Goal: Task Accomplishment & Management: Use online tool/utility

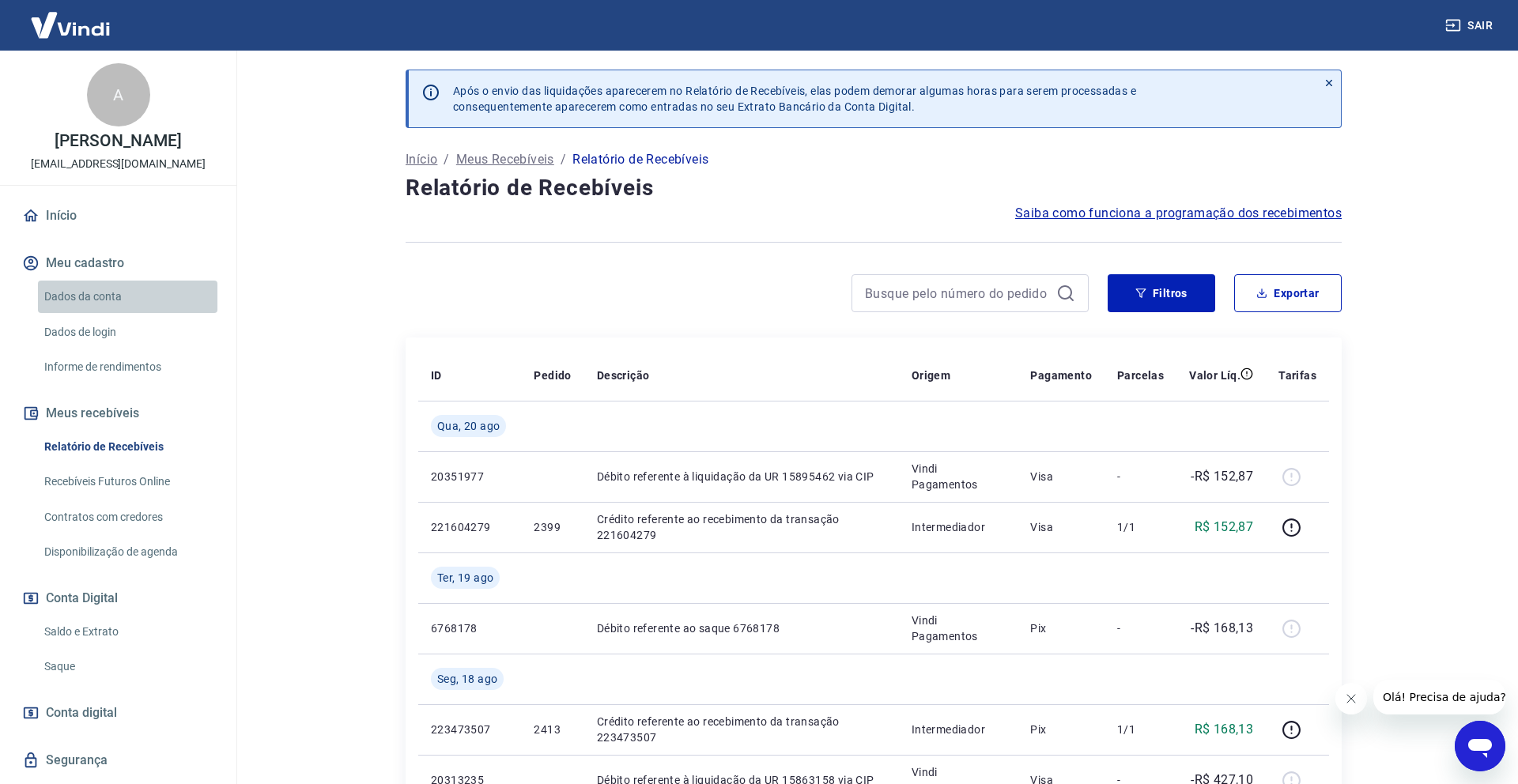
click at [103, 295] on link "Dados da conta" at bounding box center [128, 297] width 180 height 33
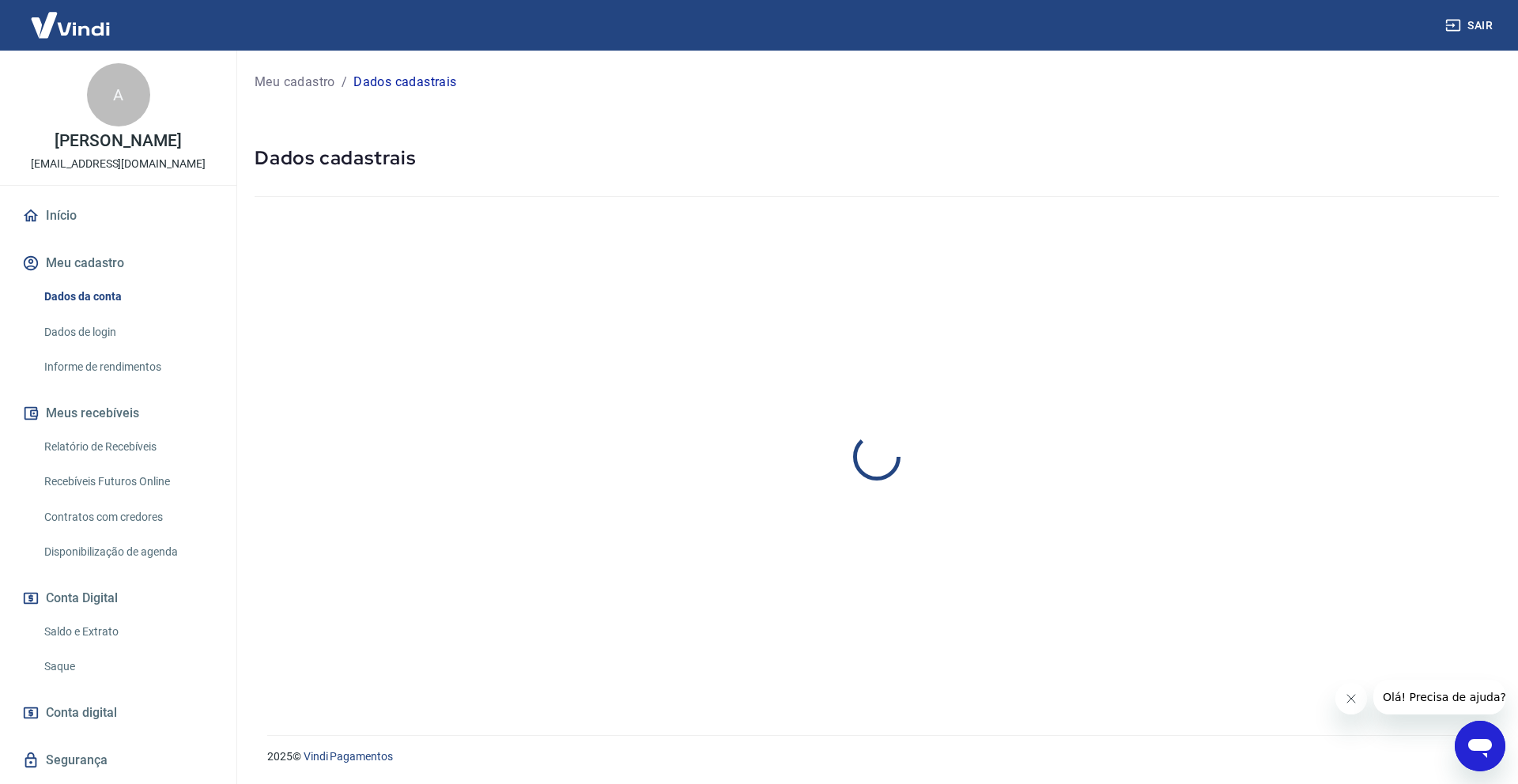
select select "PR"
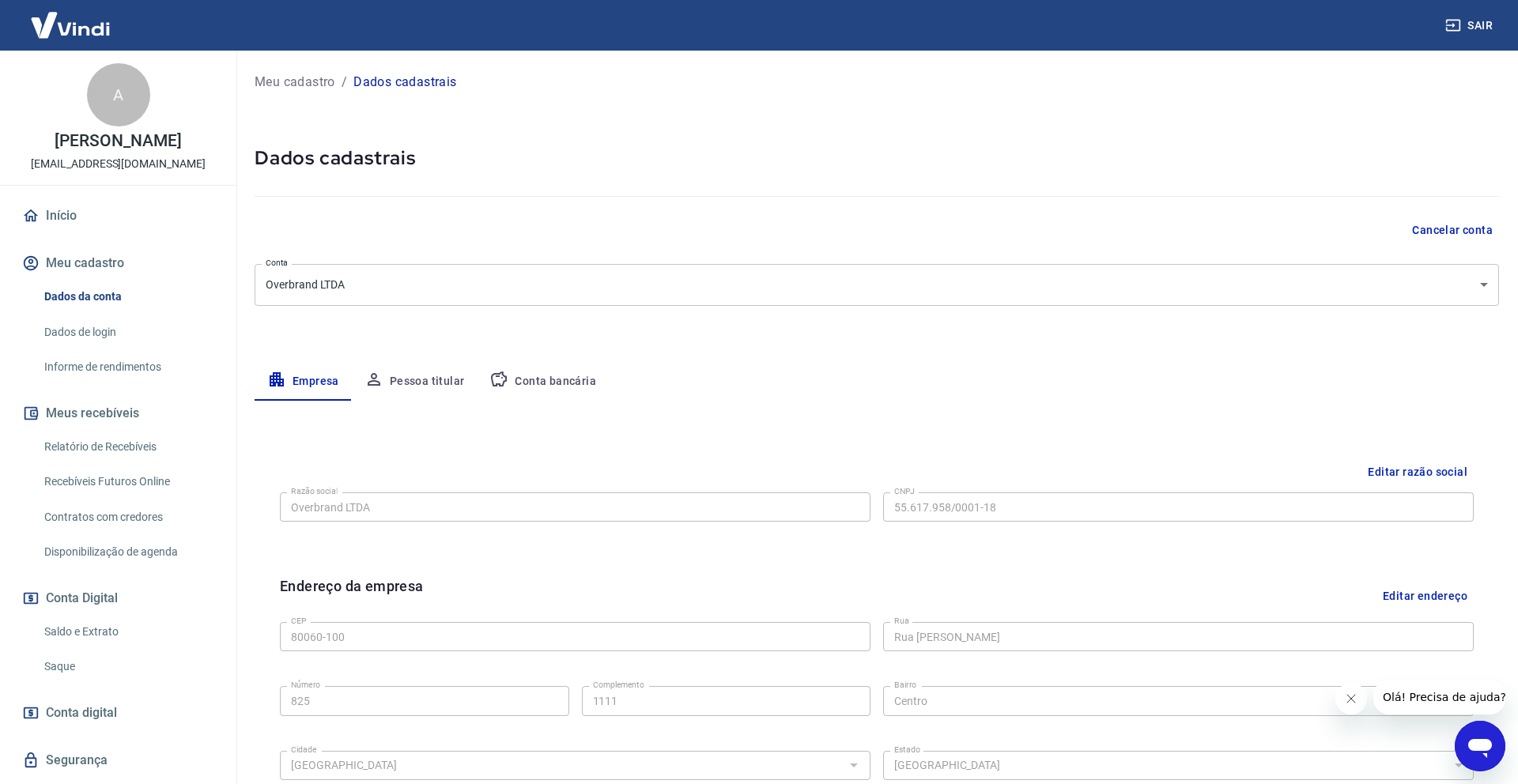
click at [54, 340] on link "Dados de login" at bounding box center [128, 332] width 180 height 33
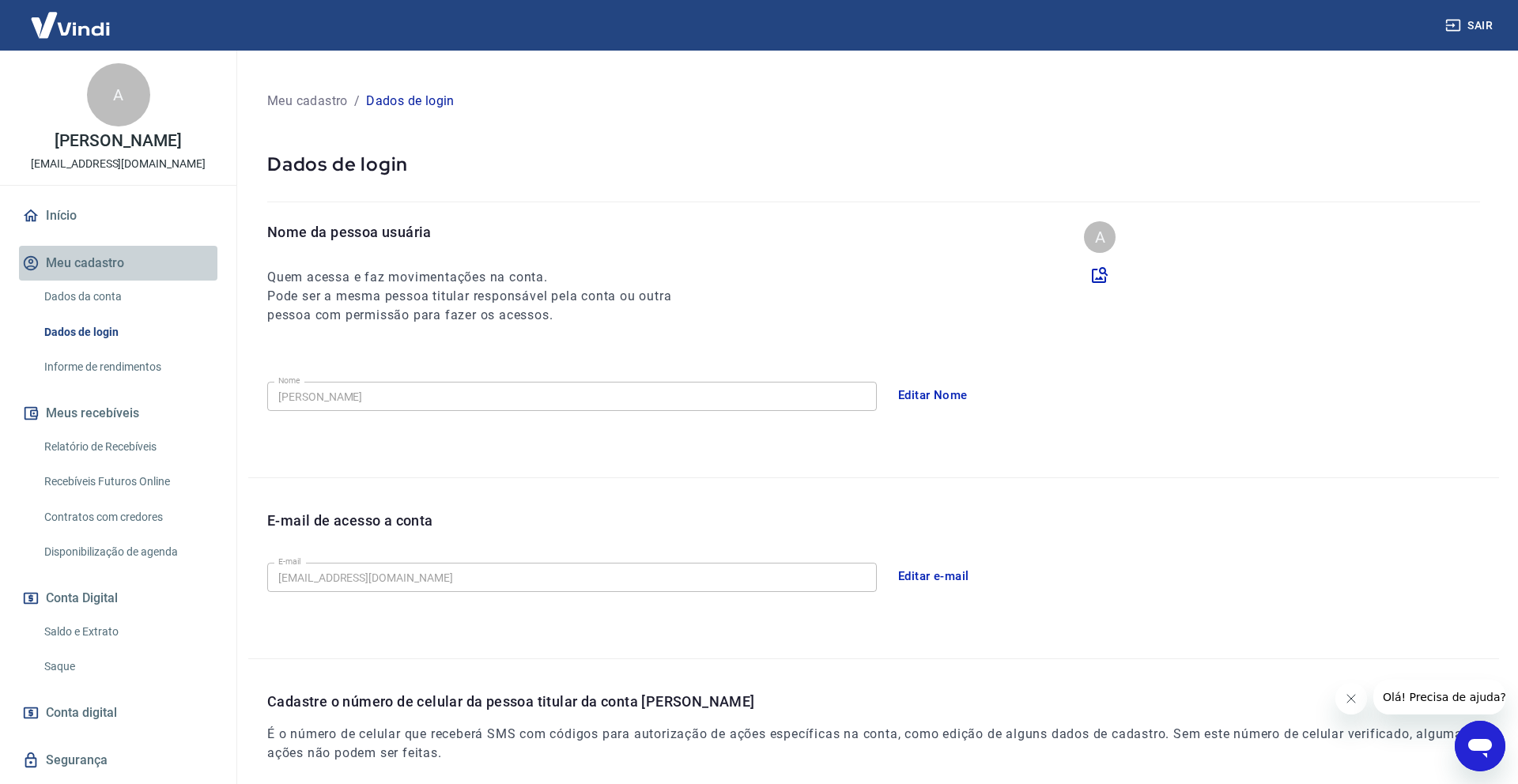
click at [84, 255] on button "Meu cadastro" at bounding box center [118, 263] width 198 height 35
click at [132, 436] on link "Relatório de Recebíveis" at bounding box center [128, 447] width 180 height 33
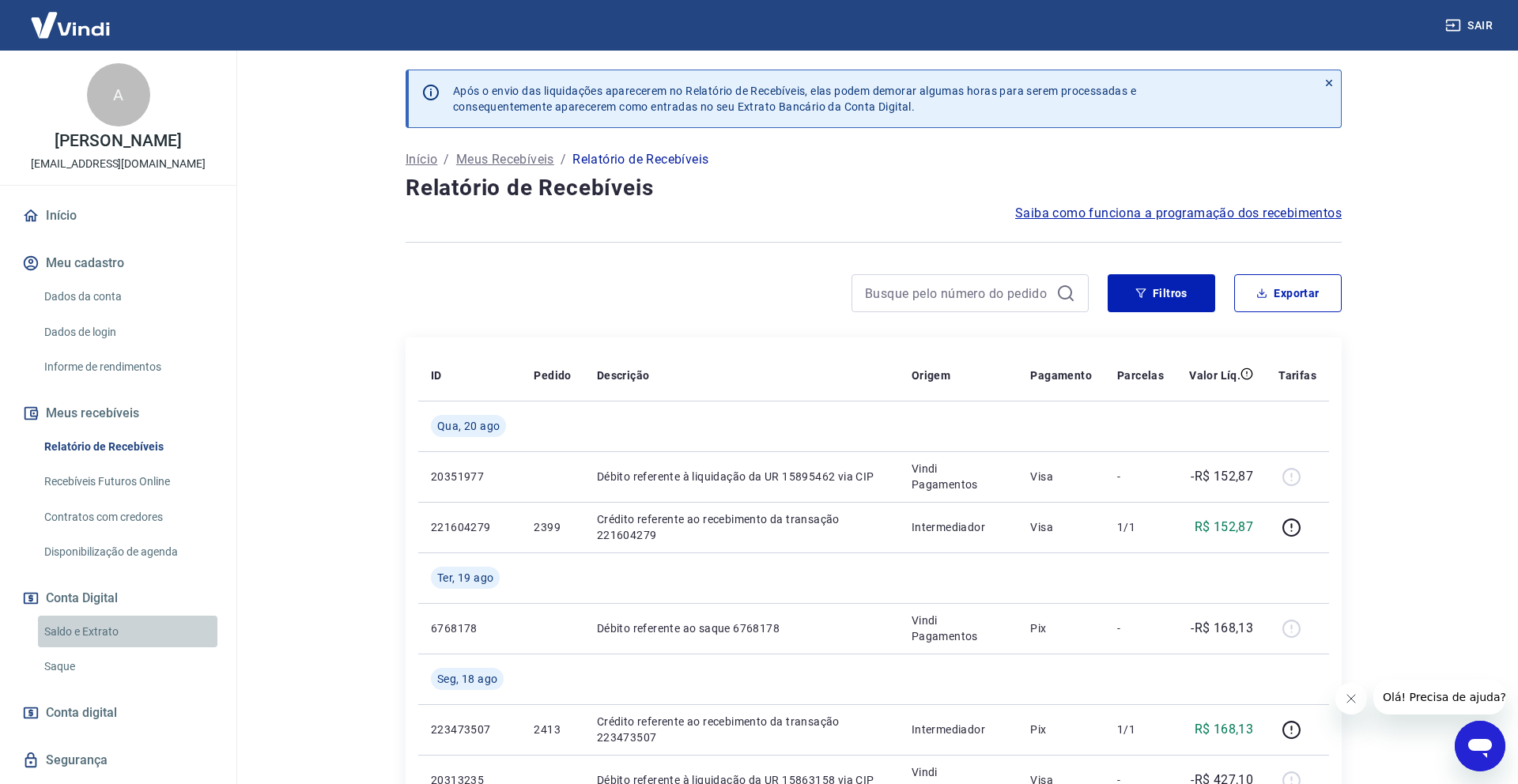
click at [107, 626] on link "Saldo e Extrato" at bounding box center [128, 631] width 180 height 33
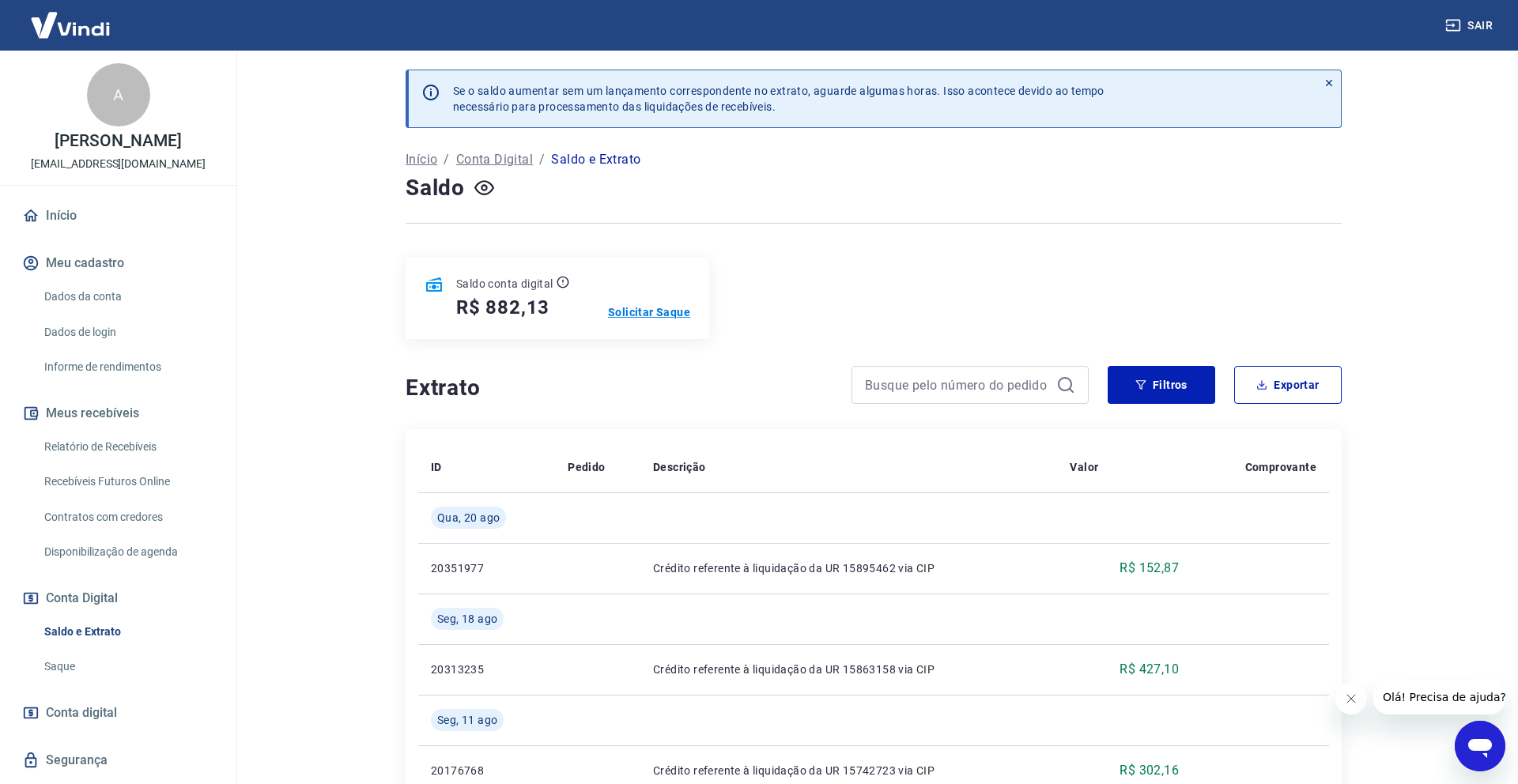
click at [659, 312] on p "Solicitar Saque" at bounding box center [648, 312] width 82 height 16
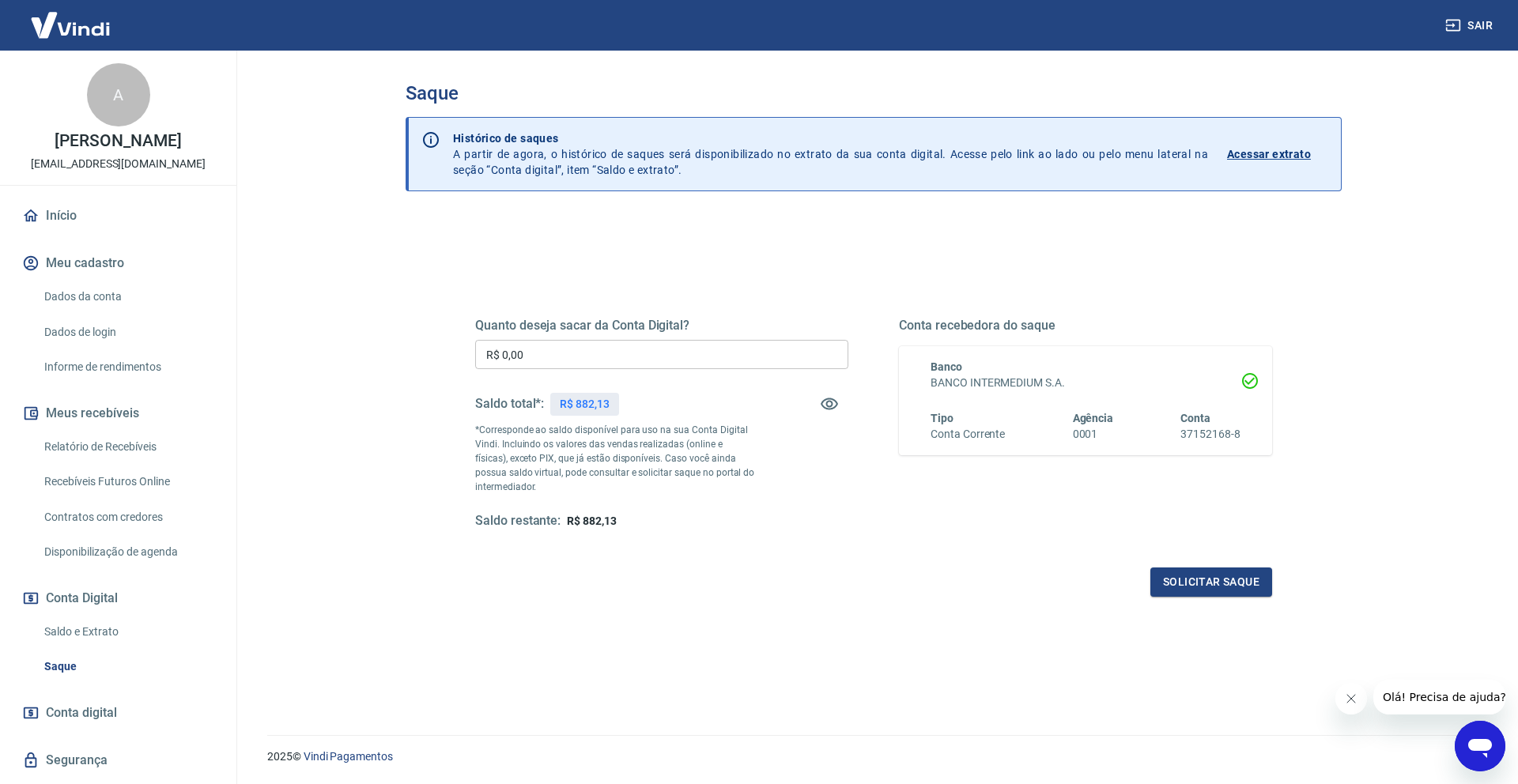
click at [585, 403] on p "R$ 882,13" at bounding box center [585, 404] width 50 height 17
click at [594, 404] on p "R$ 882,13" at bounding box center [585, 404] width 50 height 17
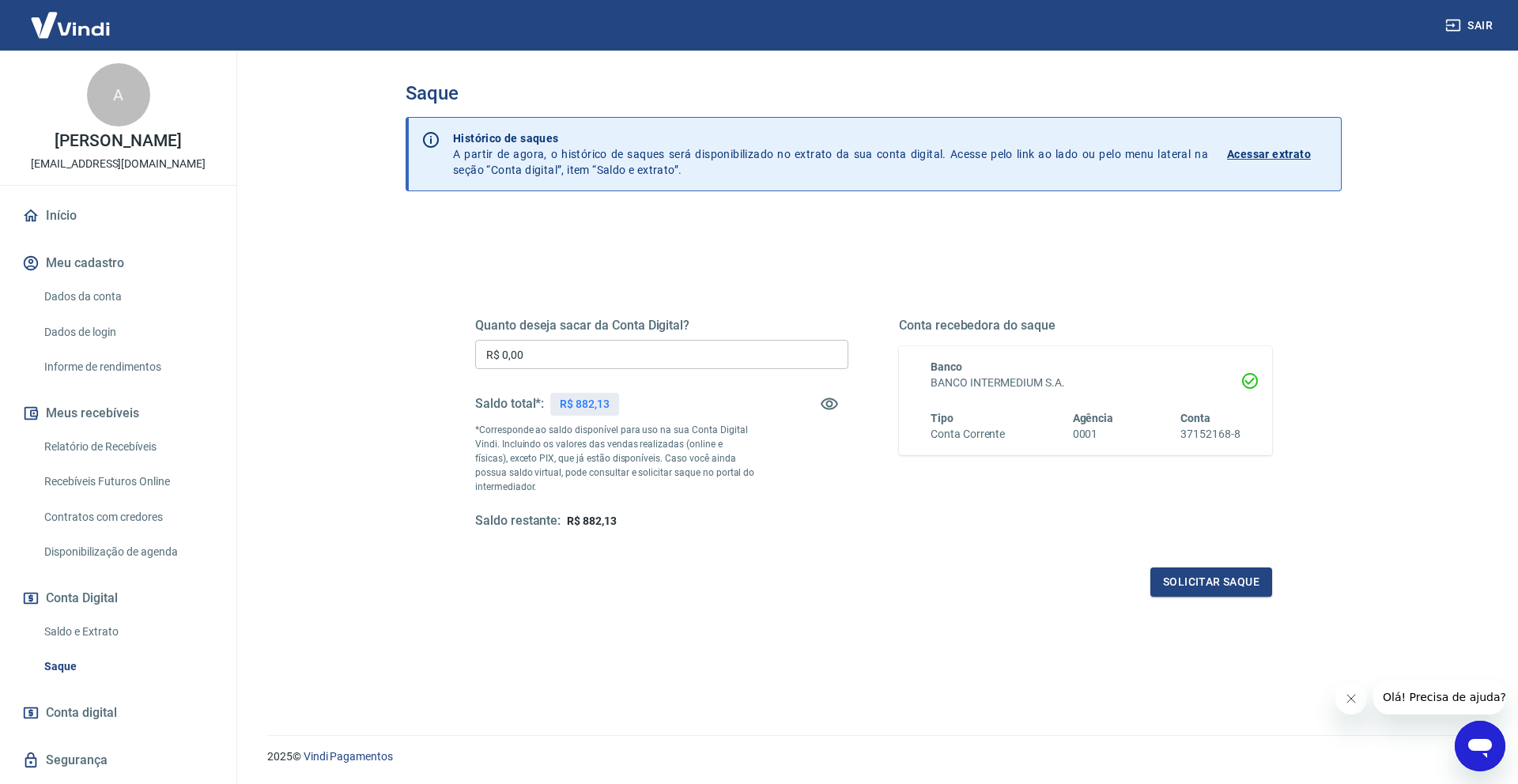
click at [564, 361] on input "R$ 0,00" at bounding box center [661, 354] width 373 height 29
paste input "882,13"
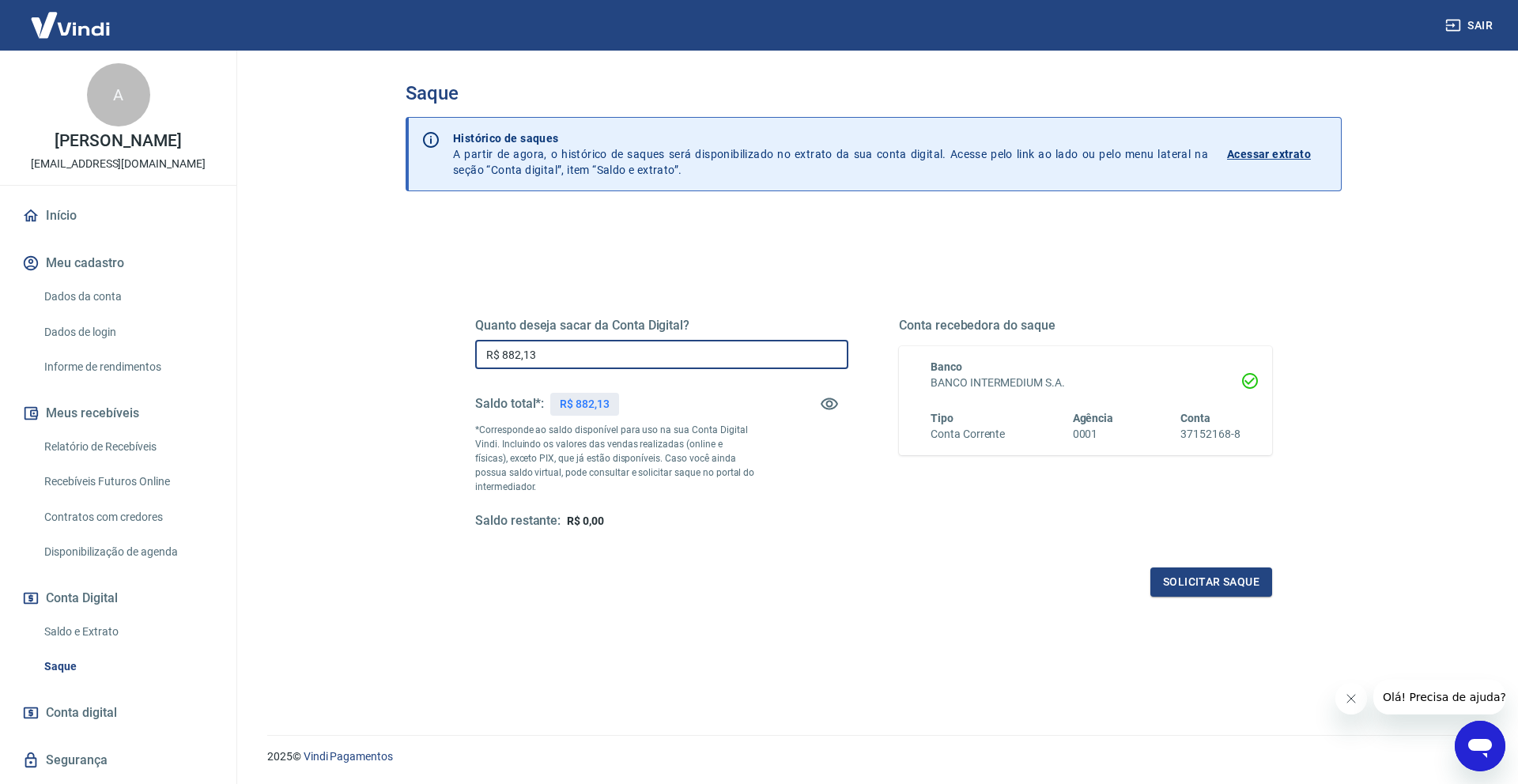
type input "R$ 882,13"
click at [768, 480] on div "Quanto deseja sacar da Conta Digital? R$ 882,13 ​ Saldo total*: R$ 882,13 *Corr…" at bounding box center [661, 424] width 373 height 212
click at [1173, 578] on button "Solicitar saque" at bounding box center [1211, 582] width 122 height 29
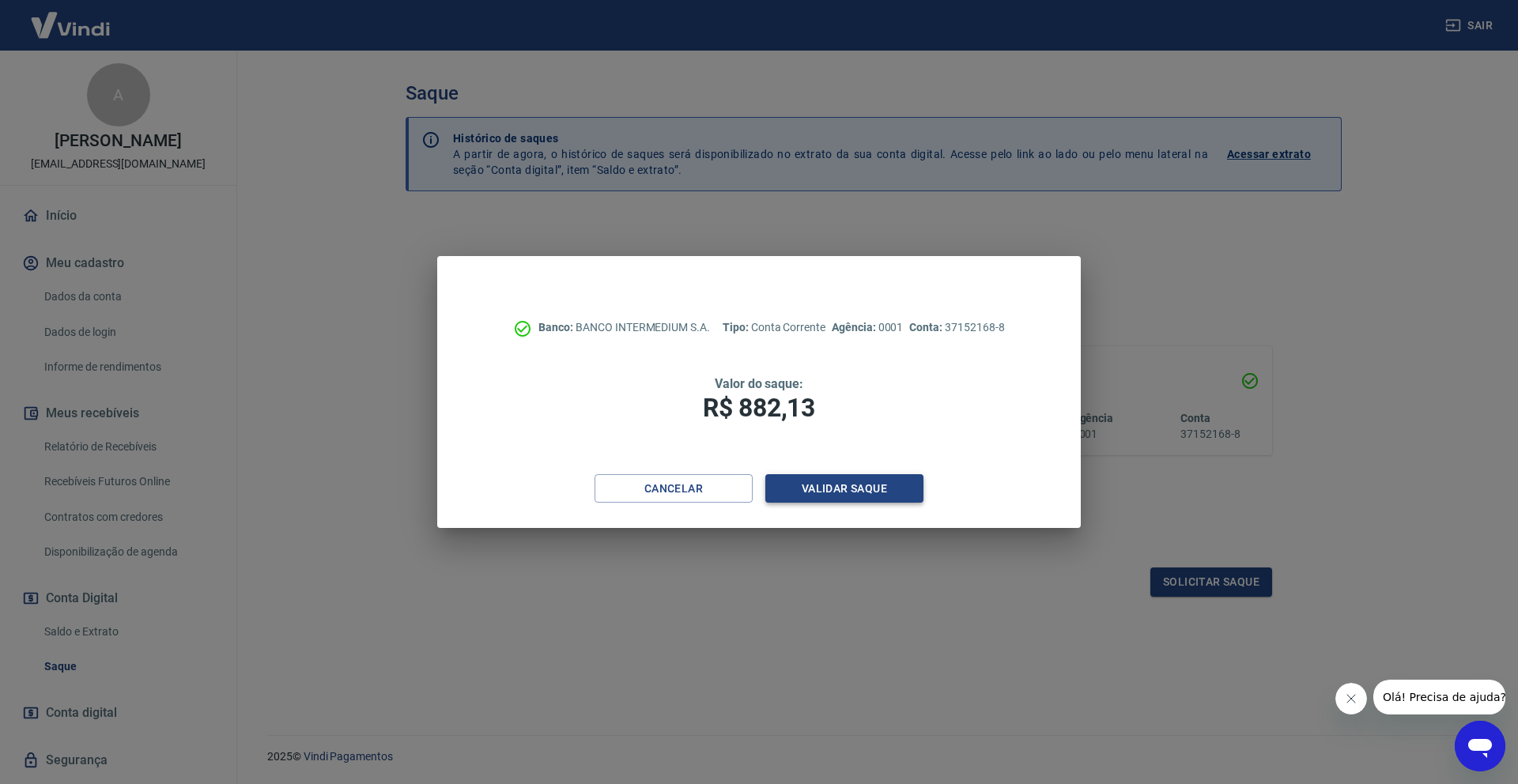
click at [799, 486] on button "Validar saque" at bounding box center [844, 488] width 158 height 29
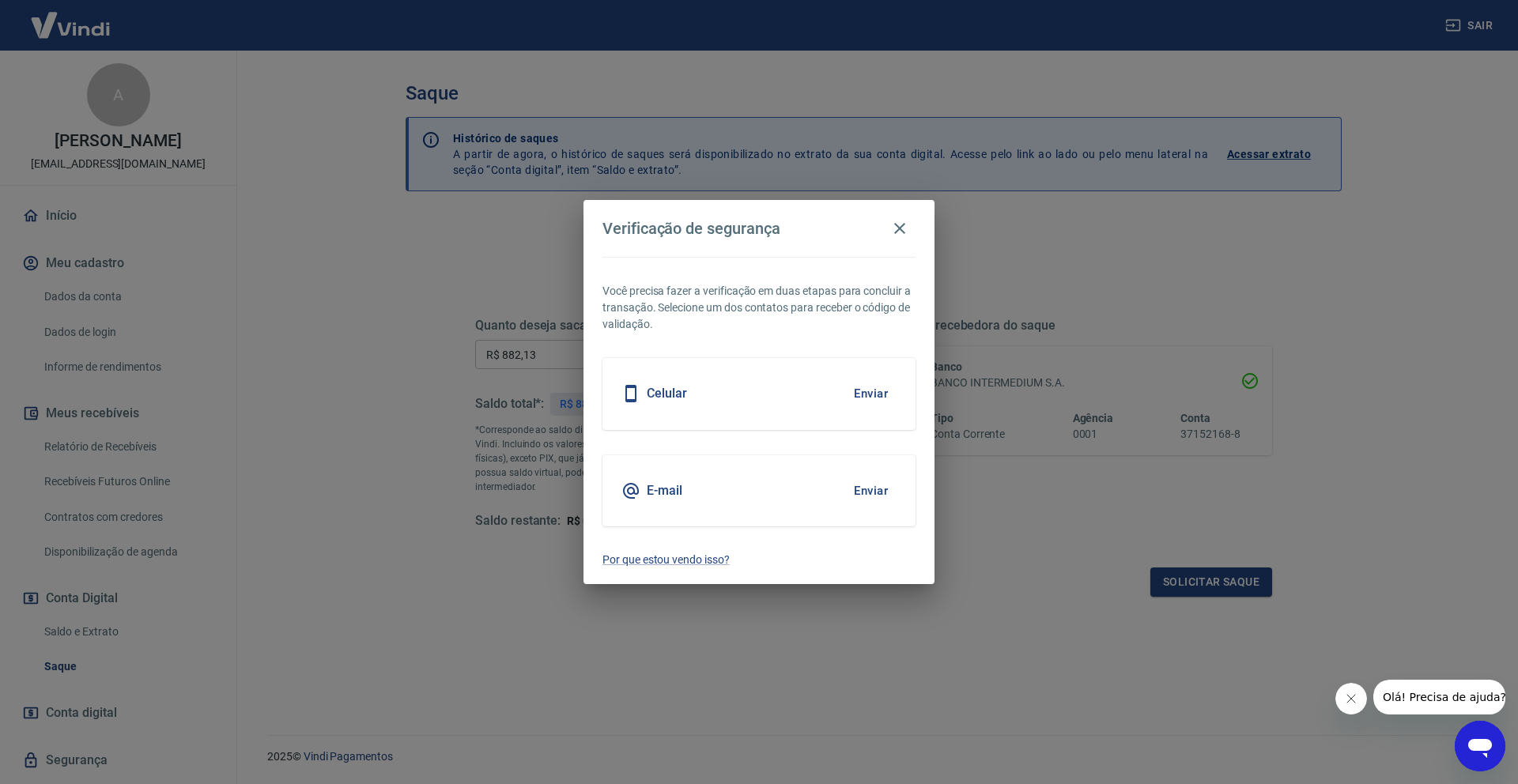
click at [870, 487] on button "Enviar" at bounding box center [871, 491] width 52 height 33
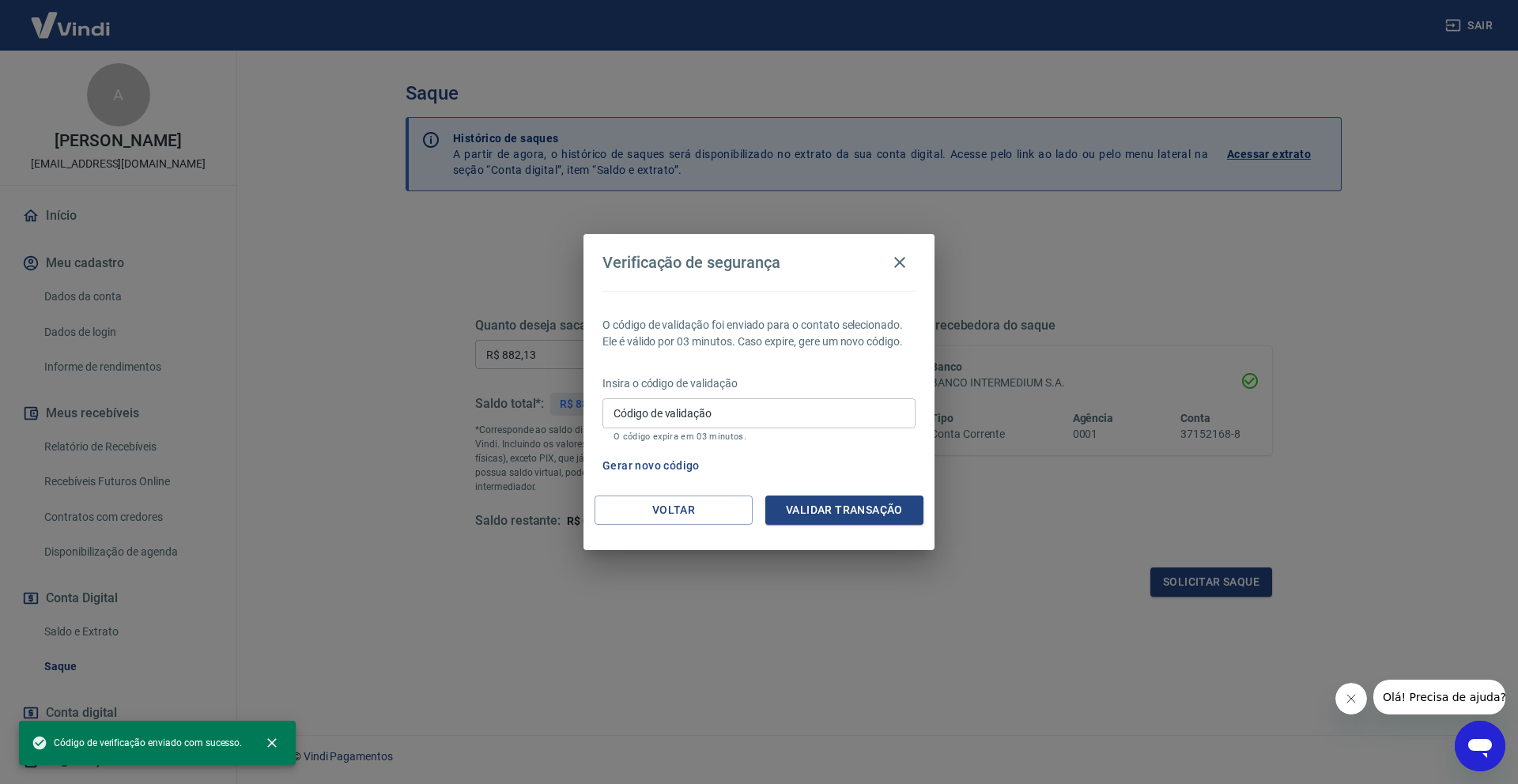
click at [694, 419] on input "Código de validação" at bounding box center [759, 413] width 313 height 29
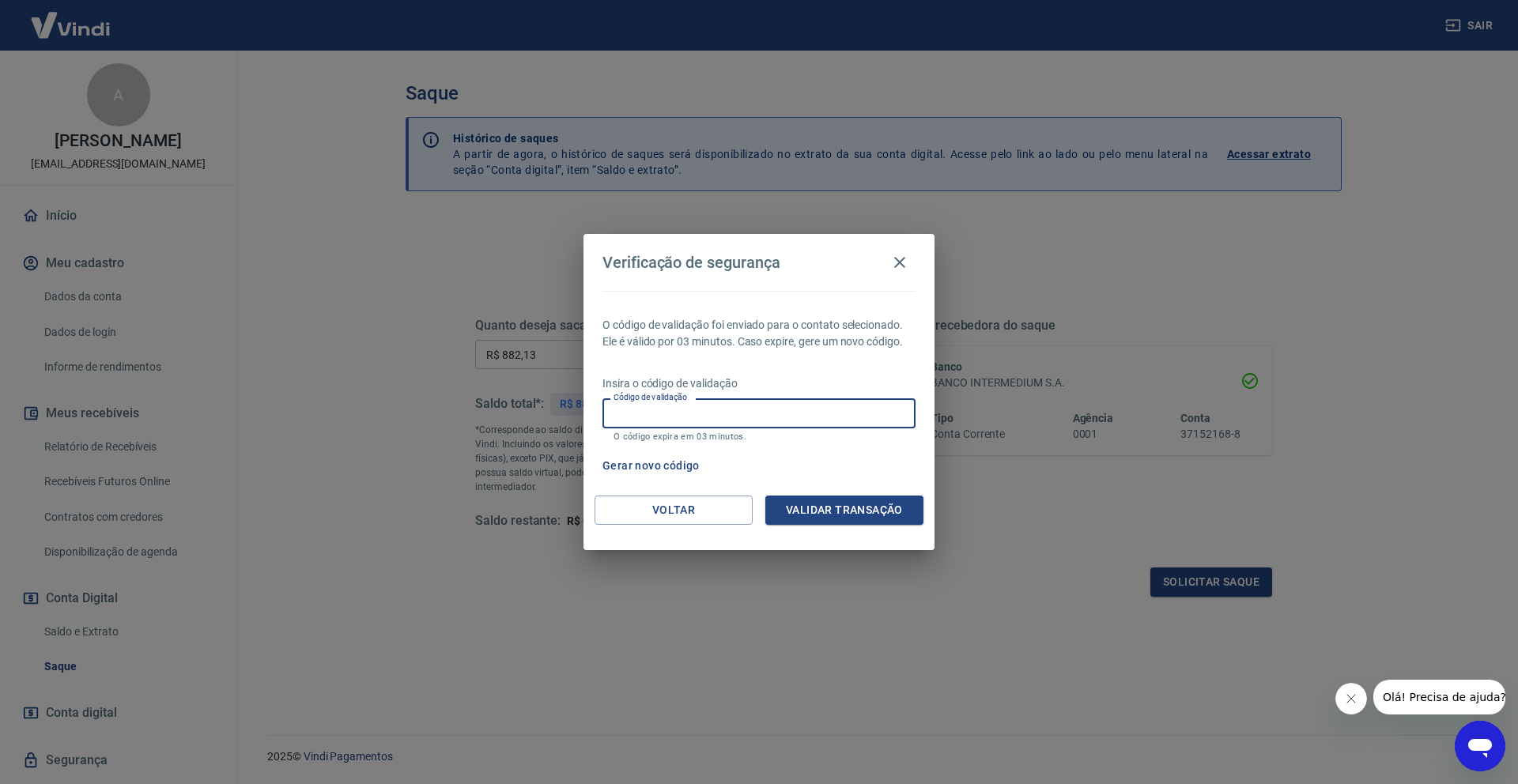
paste input "262569"
type input "262569"
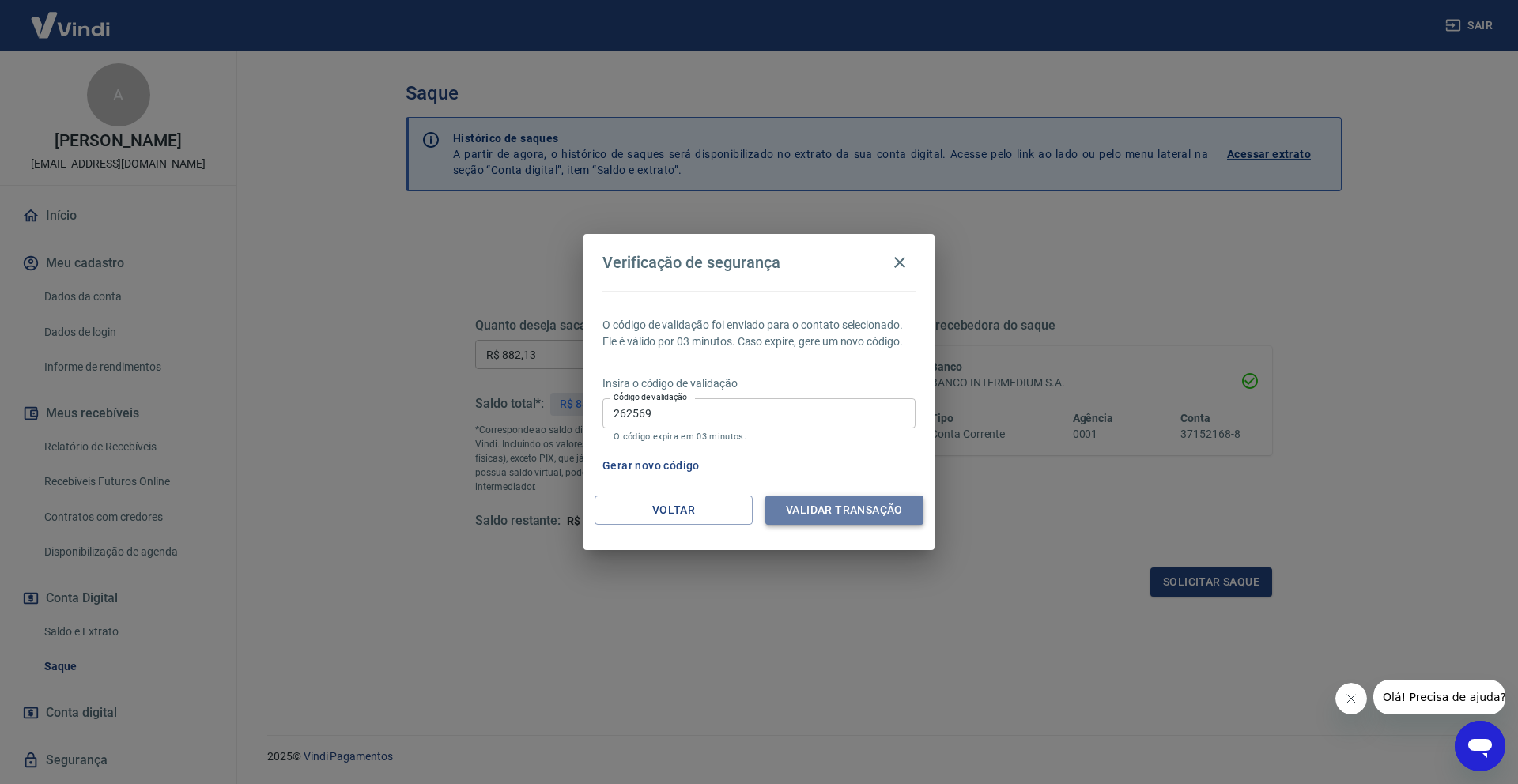
click at [830, 510] on button "Validar transação" at bounding box center [844, 510] width 158 height 29
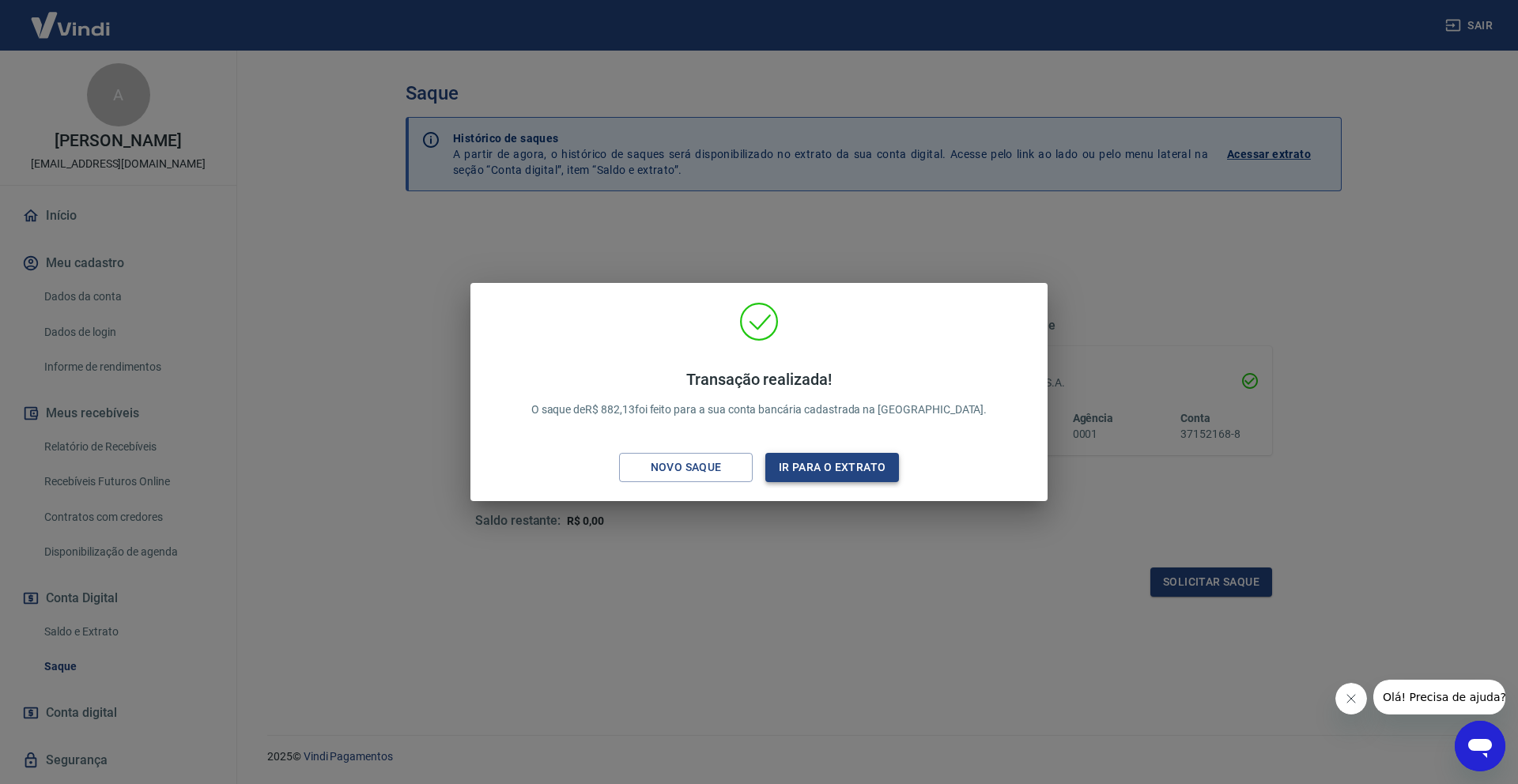
click at [794, 463] on button "Ir para o extrato" at bounding box center [832, 468] width 134 height 29
